Goal: Information Seeking & Learning: Understand process/instructions

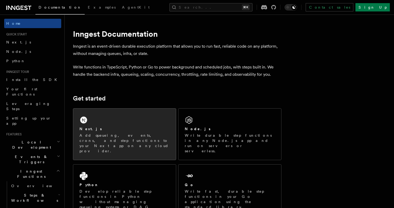
click at [115, 124] on div "Next.js Add queueing, events, crons, and step functions to your Next app on any…" at bounding box center [124, 134] width 103 height 51
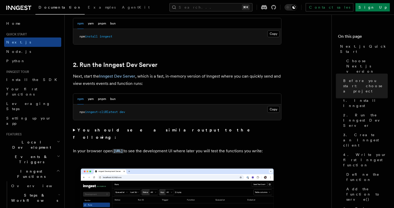
scroll to position [329, 0]
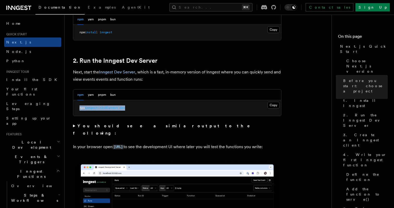
drag, startPoint x: 135, startPoint y: 108, endPoint x: 74, endPoint y: 109, distance: 60.7
click at [74, 109] on pre "npx inngest-cli@latest dev" at bounding box center [177, 108] width 208 height 16
copy span "npx inngest-cli@latest dev"
